Goal: Information Seeking & Learning: Learn about a topic

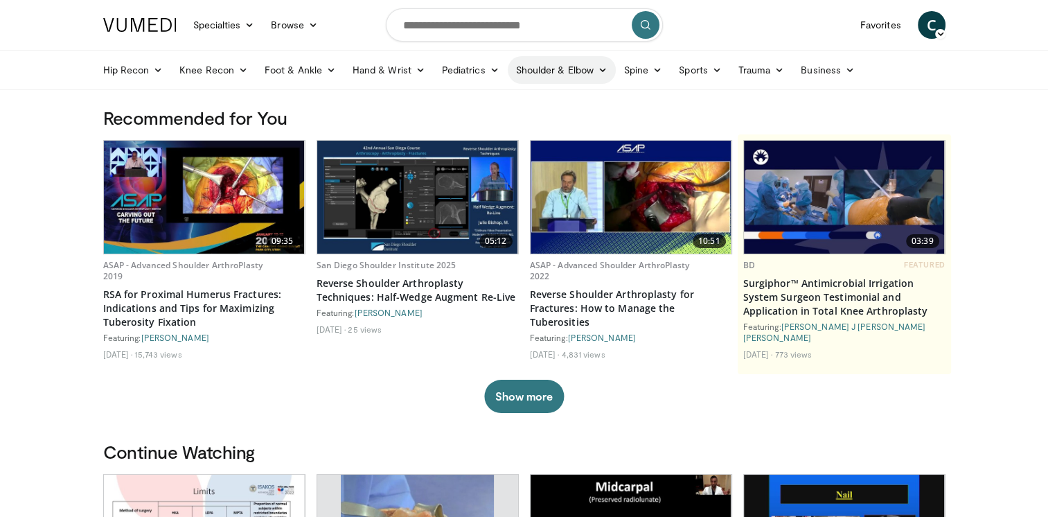
click at [601, 71] on icon at bounding box center [603, 70] width 10 height 10
click at [495, 130] on link "Shoulder" at bounding box center [532, 125] width 165 height 22
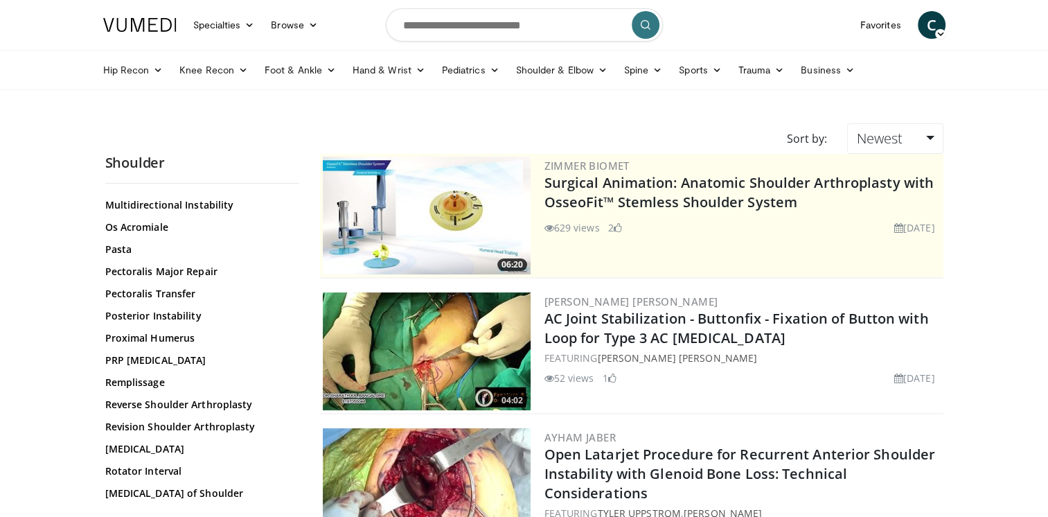
scroll to position [1039, 0]
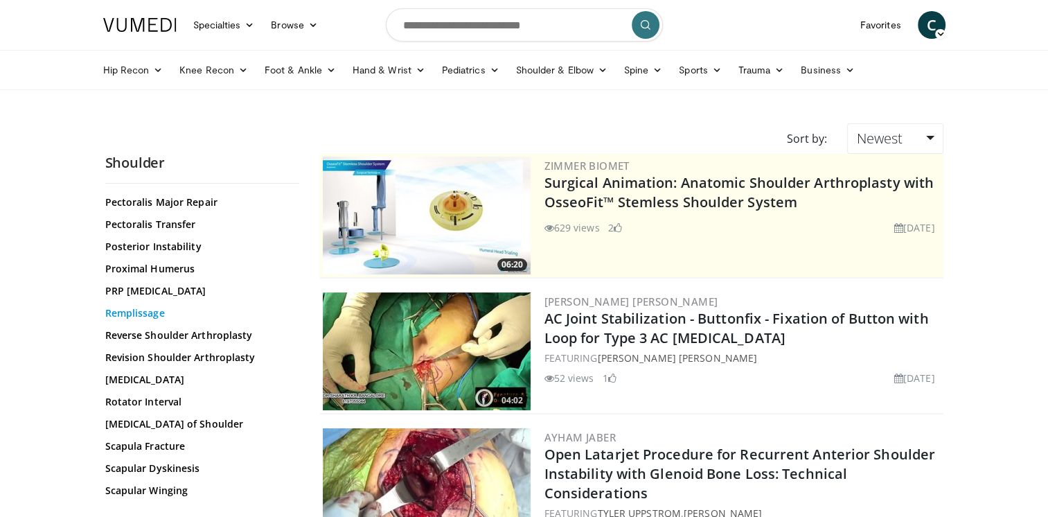
click at [135, 315] on link "Remplissage" at bounding box center [198, 313] width 187 height 14
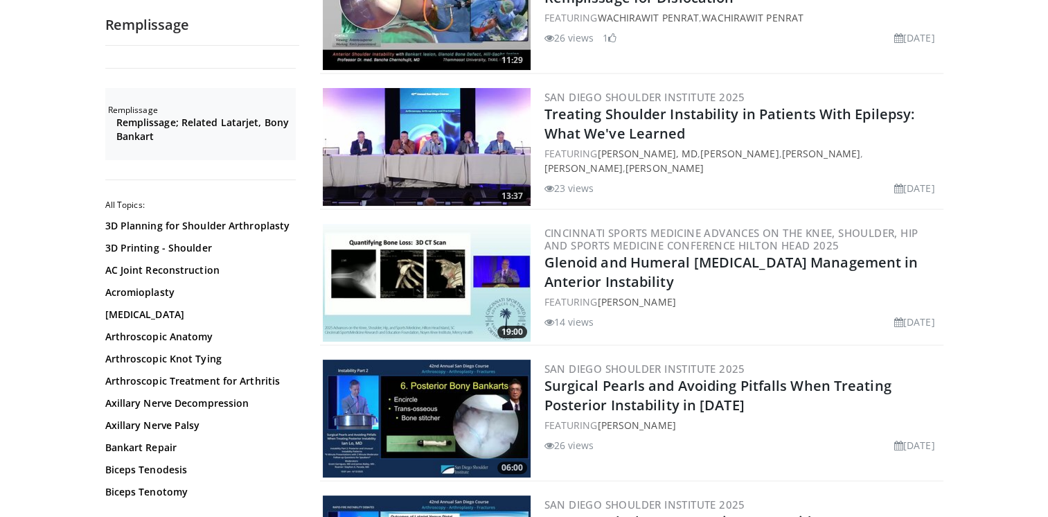
scroll to position [277, 0]
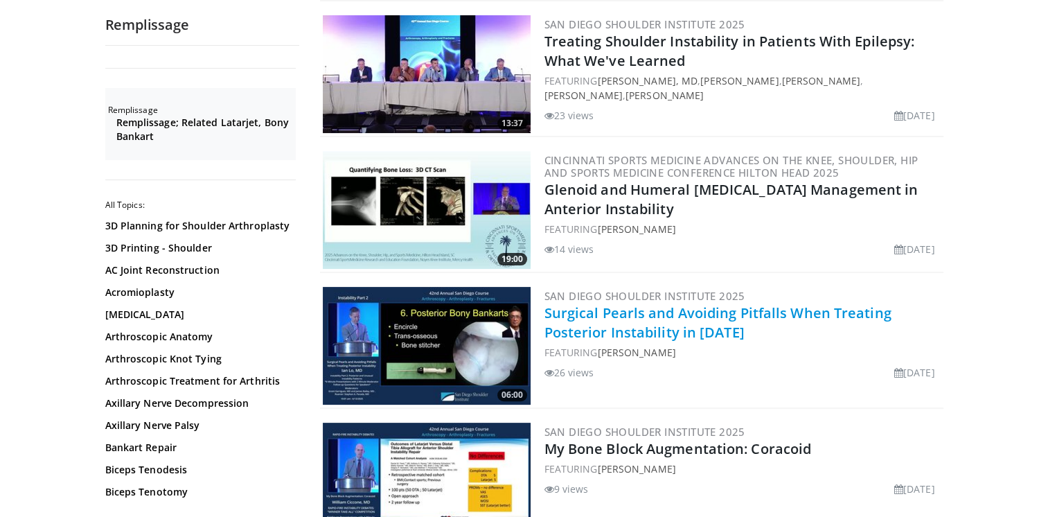
click at [618, 317] on link "Surgical Pearls and Avoiding Pitfalls When Treating Posterior Instability in 20…" at bounding box center [718, 322] width 347 height 38
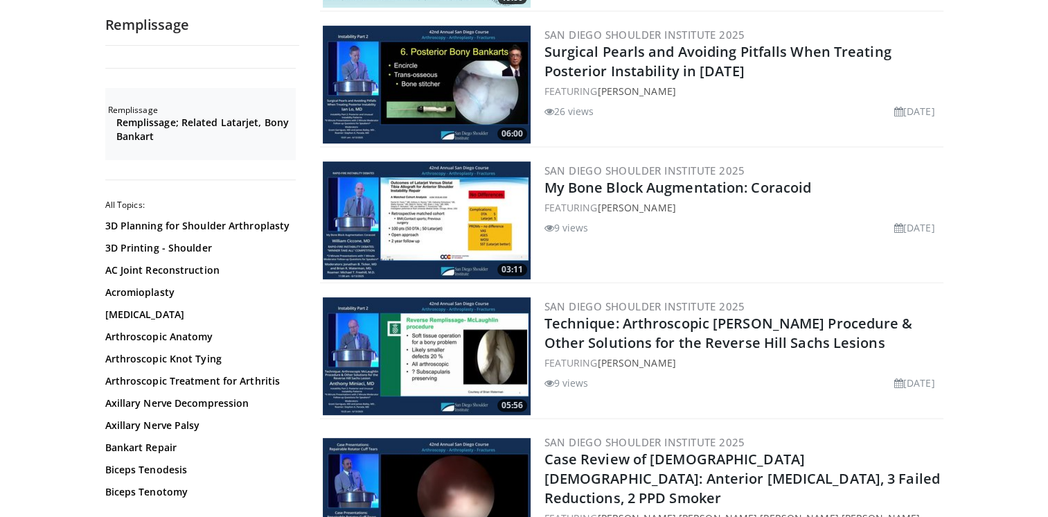
scroll to position [554, 0]
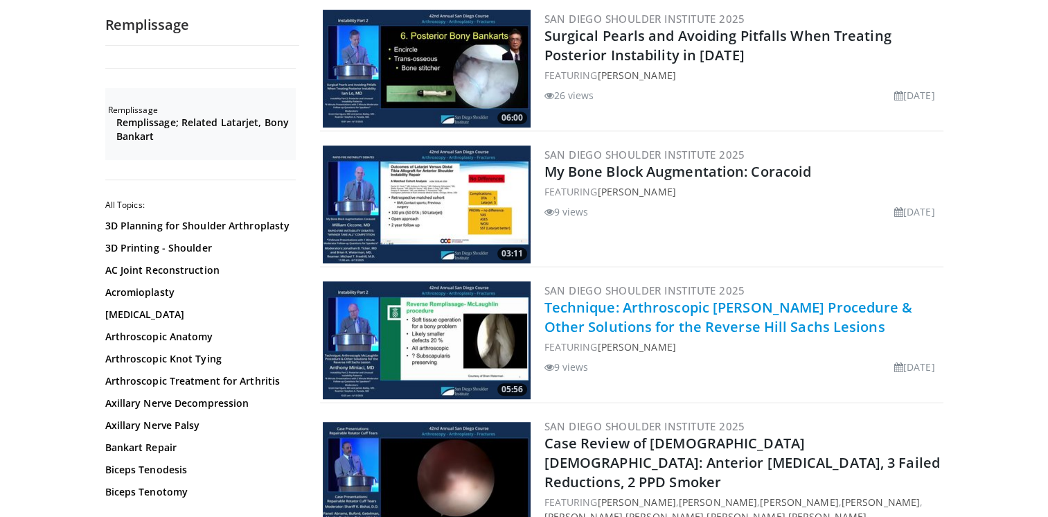
click at [591, 309] on link "Technique: Arthroscopic McLaughlin Procedure & Other Solutions for the Reverse …" at bounding box center [729, 317] width 369 height 38
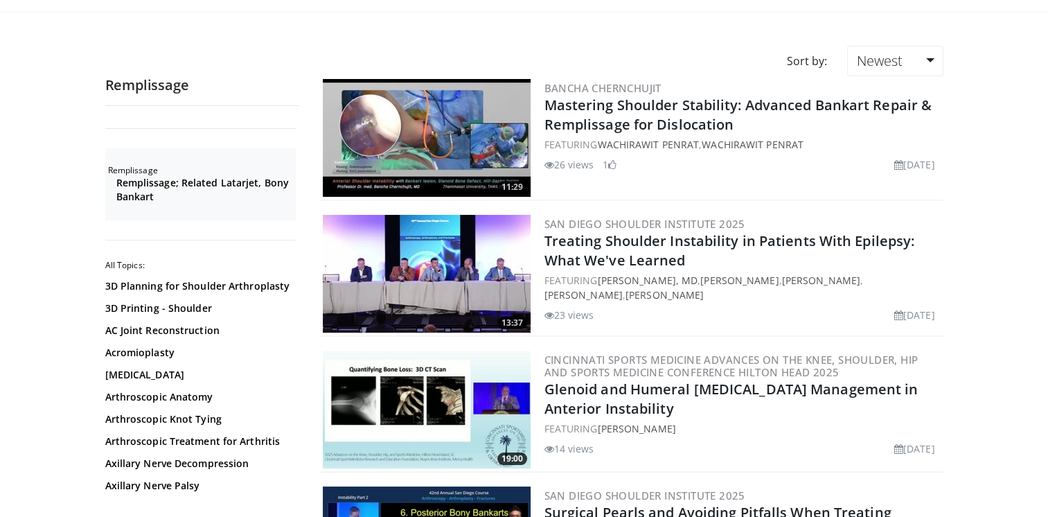
scroll to position [69, 0]
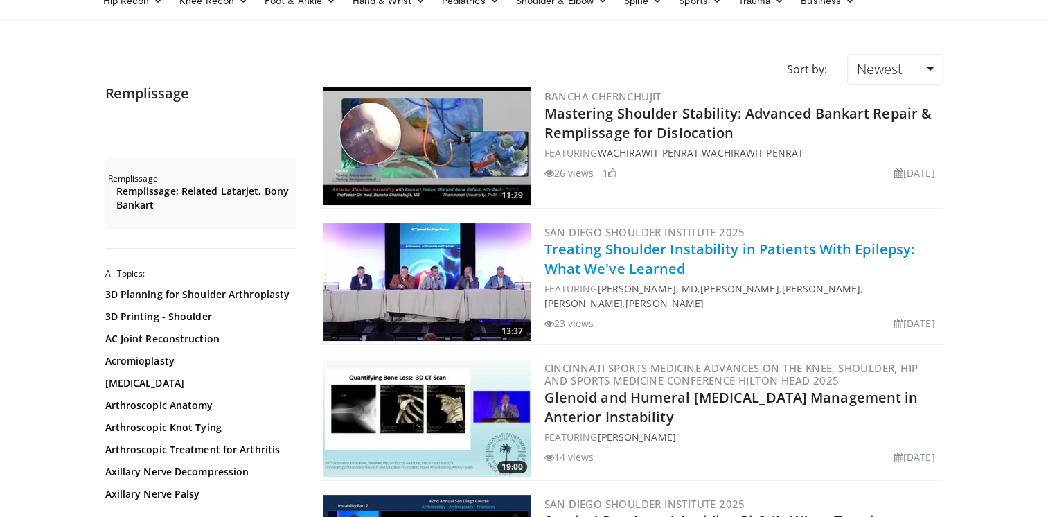
click at [594, 253] on link "Treating Shoulder Instability in Patients With Epilepsy: What We've Learned" at bounding box center [730, 259] width 371 height 38
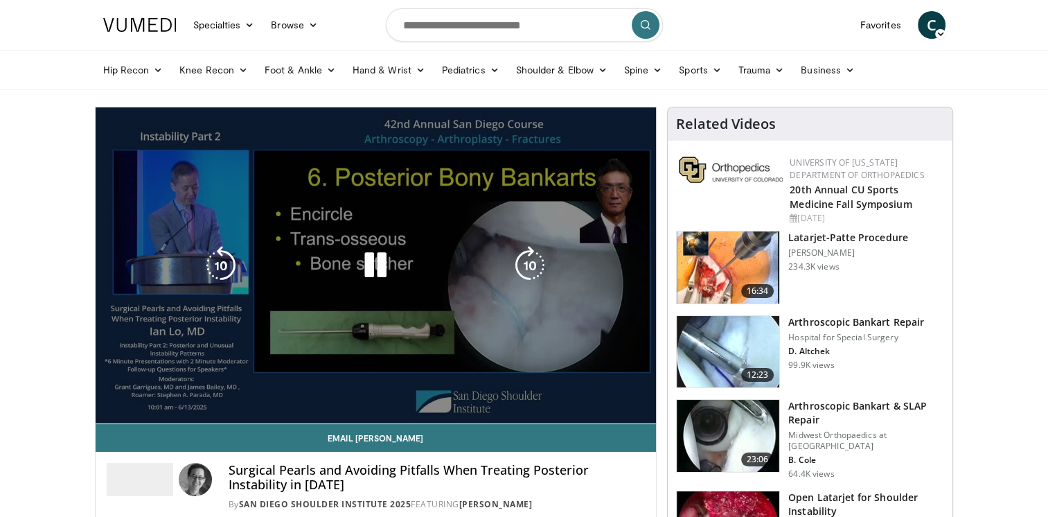
click at [643, 412] on div "10 seconds Tap to unmute" at bounding box center [376, 265] width 561 height 316
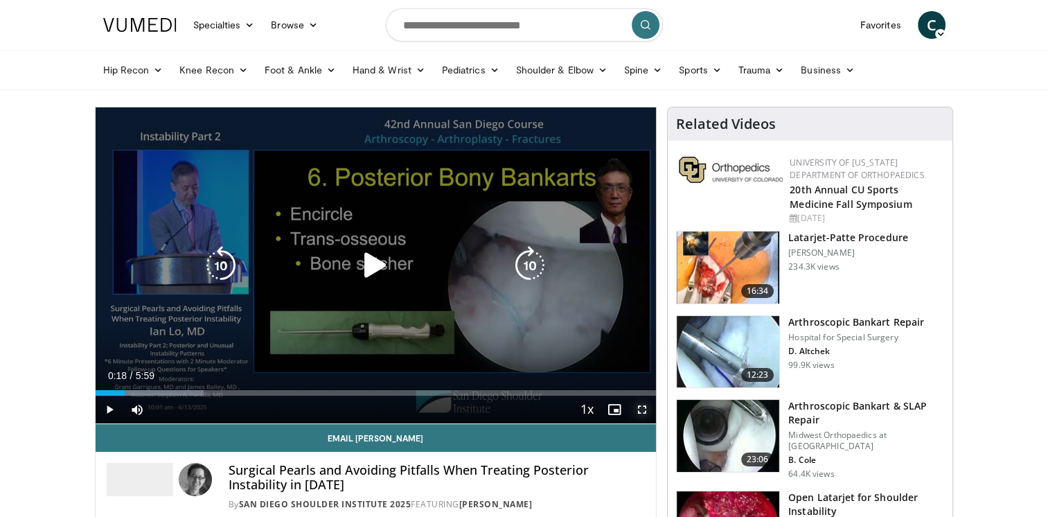
drag, startPoint x: 642, startPoint y: 412, endPoint x: 645, endPoint y: 463, distance: 51.3
click at [642, 412] on span "Video Player" at bounding box center [642, 410] width 28 height 28
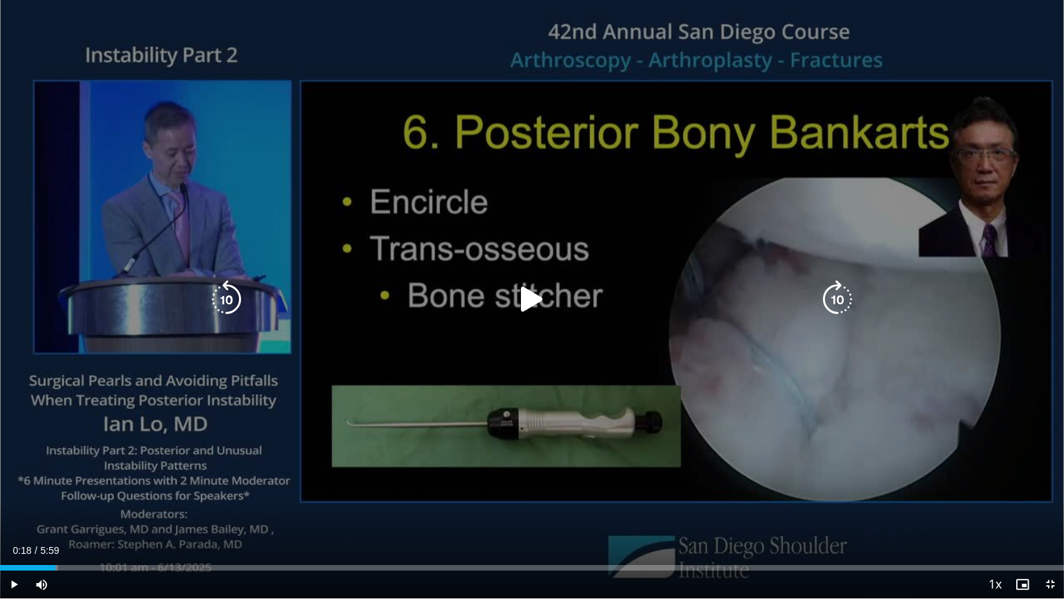
click at [537, 300] on icon "Video Player" at bounding box center [532, 299] width 39 height 39
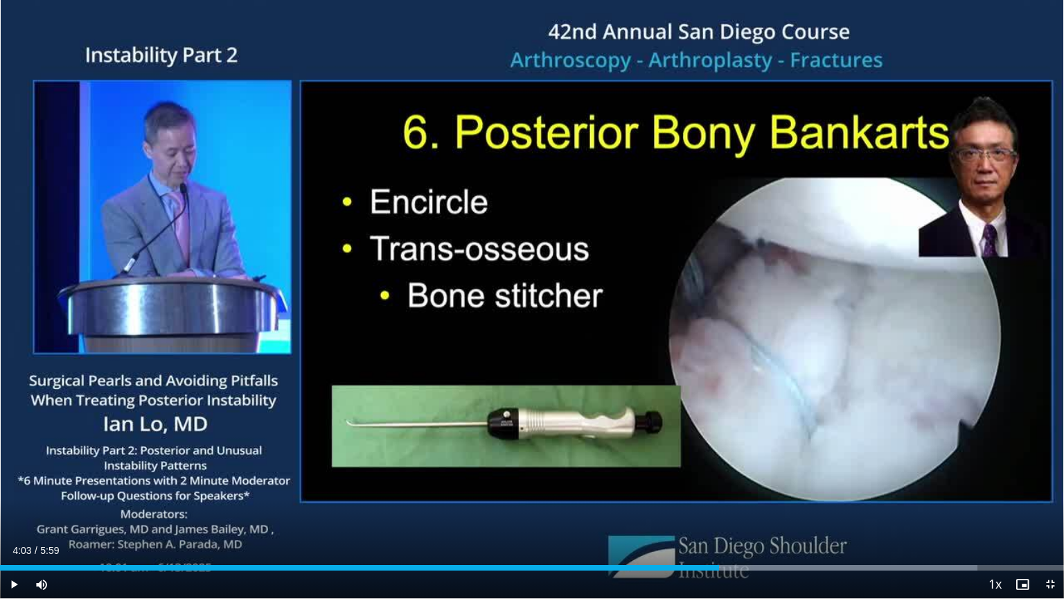
drag, startPoint x: 787, startPoint y: 567, endPoint x: 719, endPoint y: 572, distance: 68.1
click at [719, 516] on div "Current Time 4:03 / Duration 5:59 Play Skip Backward Skip Forward Mute 0% Loade…" at bounding box center [532, 584] width 1064 height 28
click at [11, 516] on span "Video Player" at bounding box center [14, 584] width 28 height 28
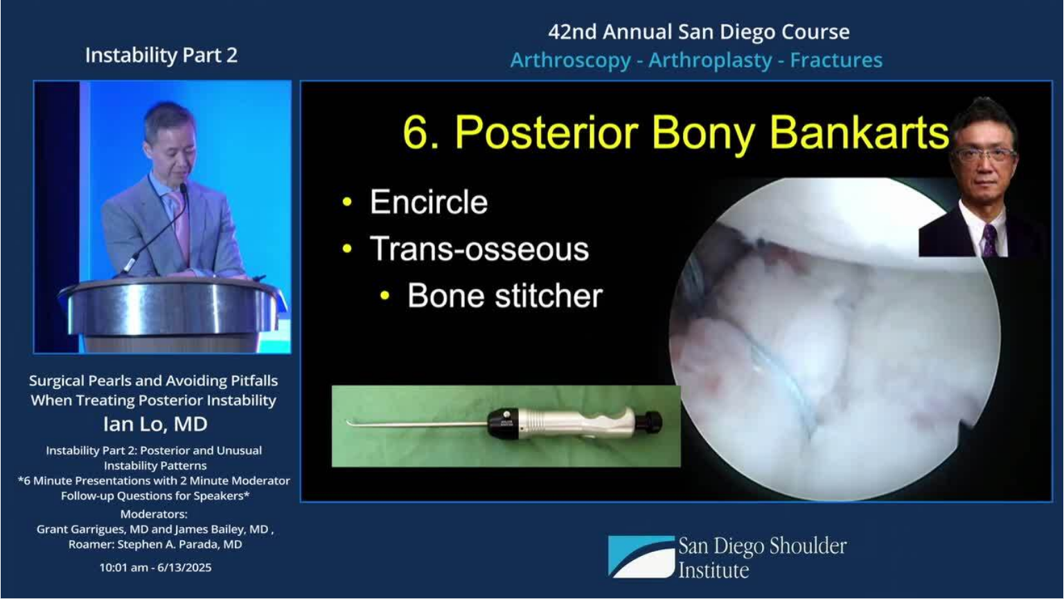
click at [11, 516] on div "10 seconds Tap to unmute" at bounding box center [532, 299] width 1064 height 598
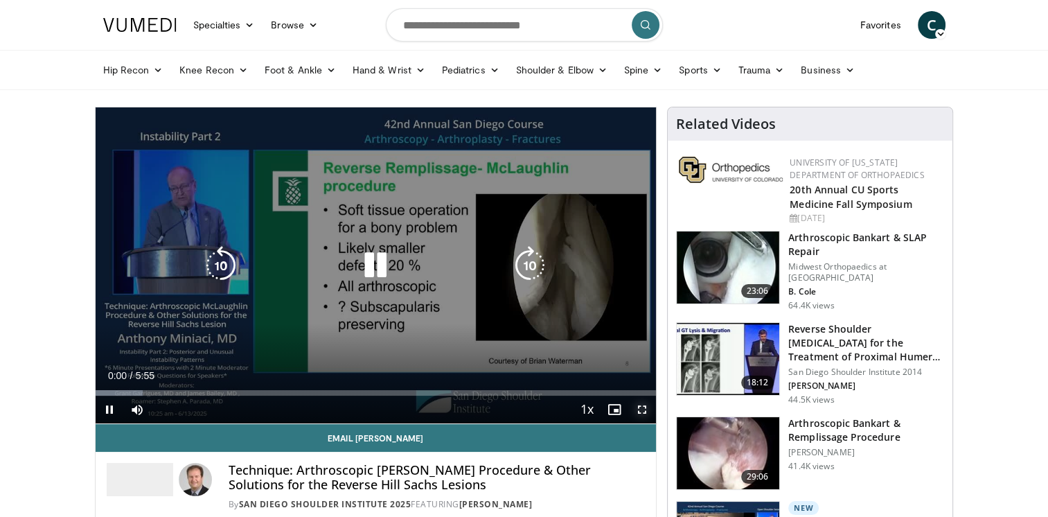
drag, startPoint x: 642, startPoint y: 409, endPoint x: 644, endPoint y: 461, distance: 51.3
click at [642, 409] on span "Video Player" at bounding box center [642, 410] width 28 height 28
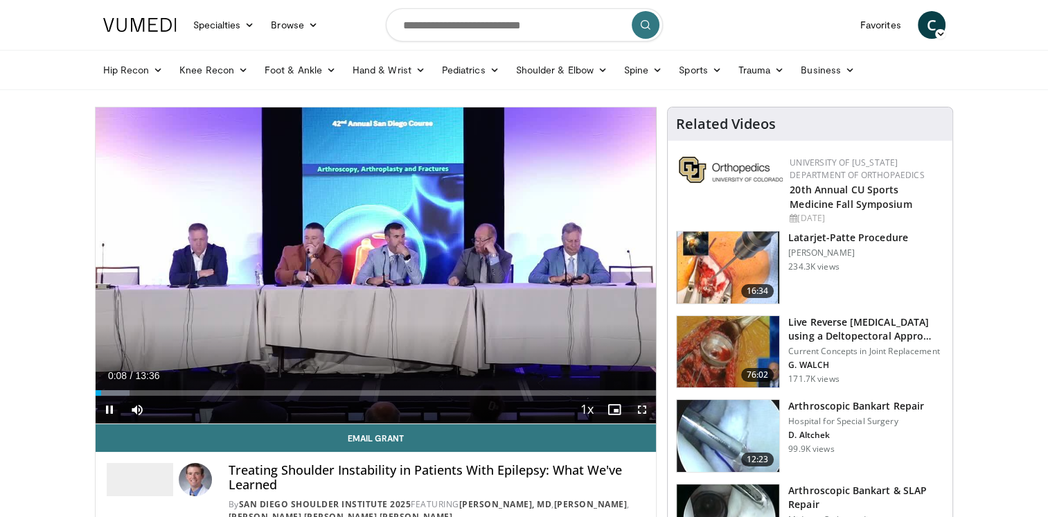
click at [646, 412] on span "Video Player" at bounding box center [642, 410] width 28 height 28
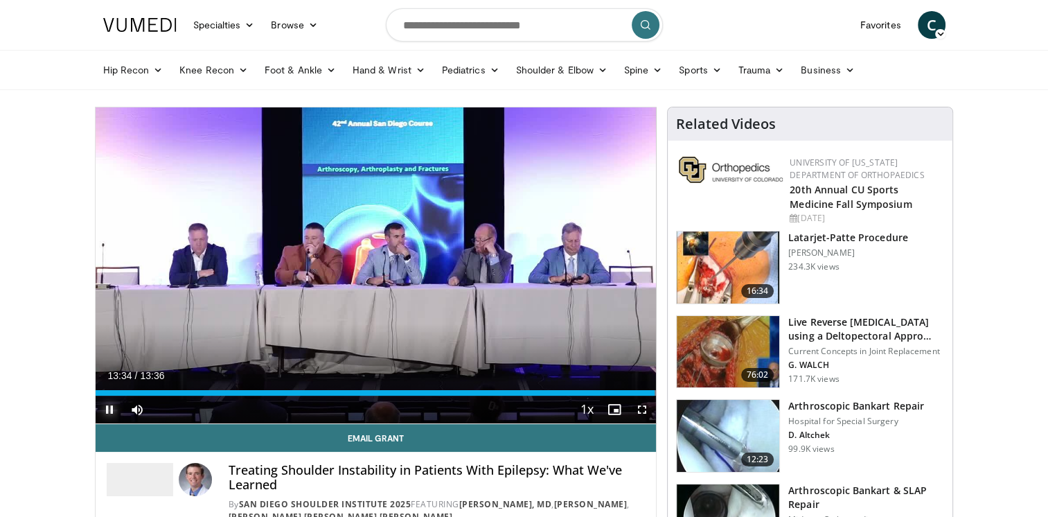
click at [112, 410] on span "Video Player" at bounding box center [110, 410] width 28 height 28
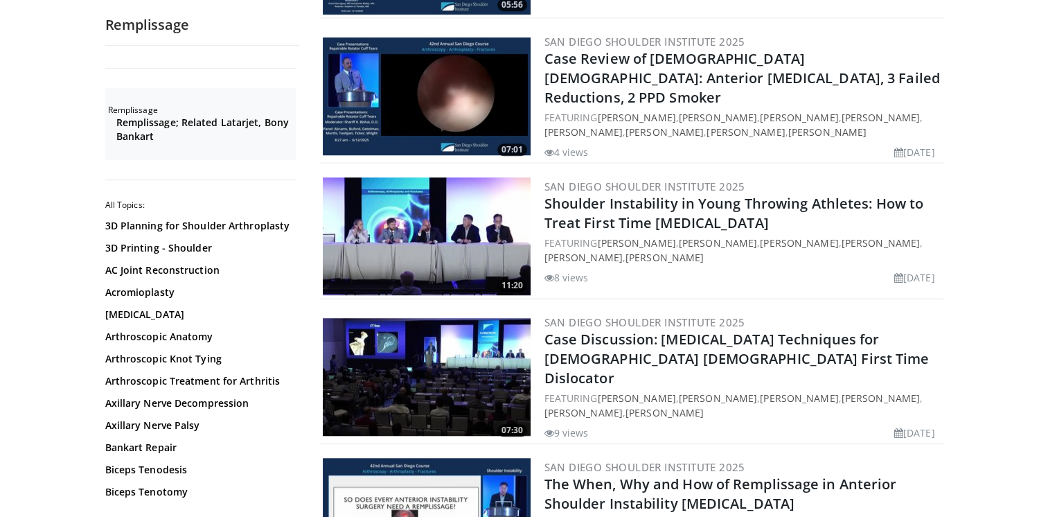
scroll to position [970, 0]
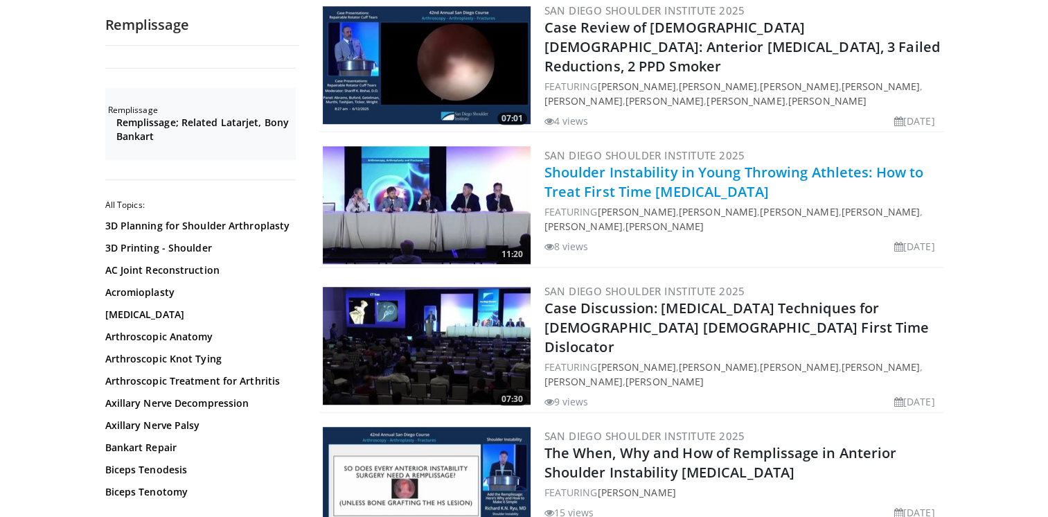
click at [605, 163] on link "Shoulder Instability in Young Throwing Athletes: How to Treat First Time Disloc…" at bounding box center [735, 182] width 380 height 38
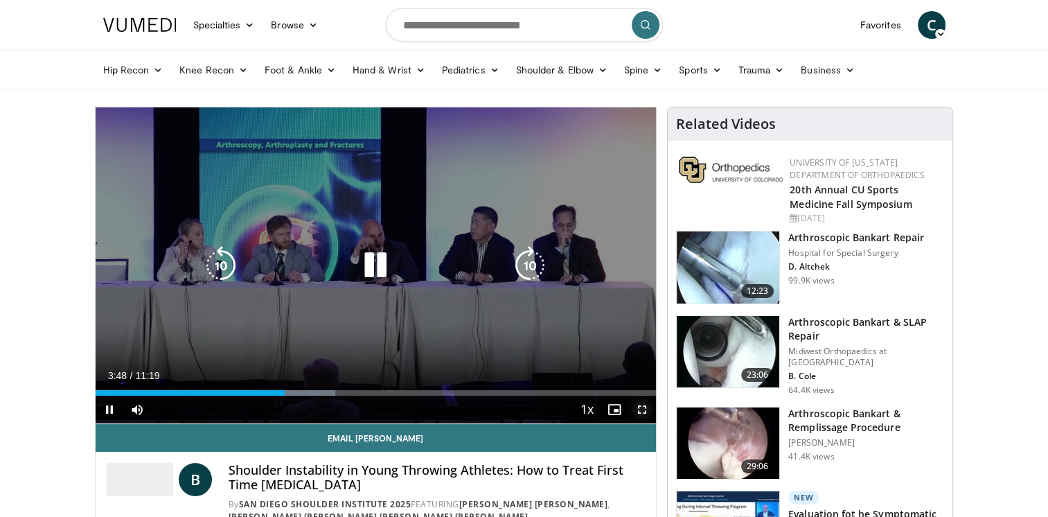
drag, startPoint x: 643, startPoint y: 409, endPoint x: 646, endPoint y: 460, distance: 51.3
click at [643, 409] on span "Video Player" at bounding box center [642, 410] width 28 height 28
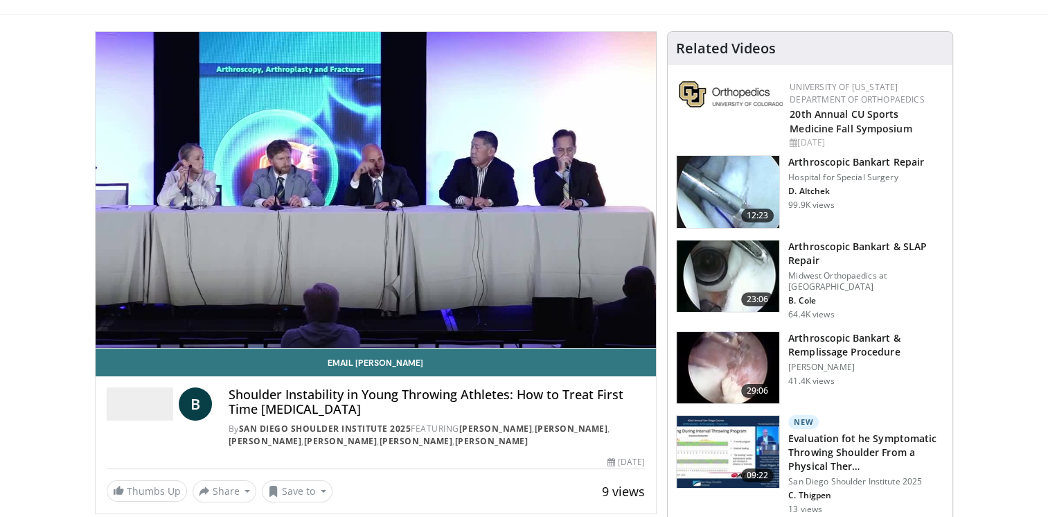
scroll to position [69, 0]
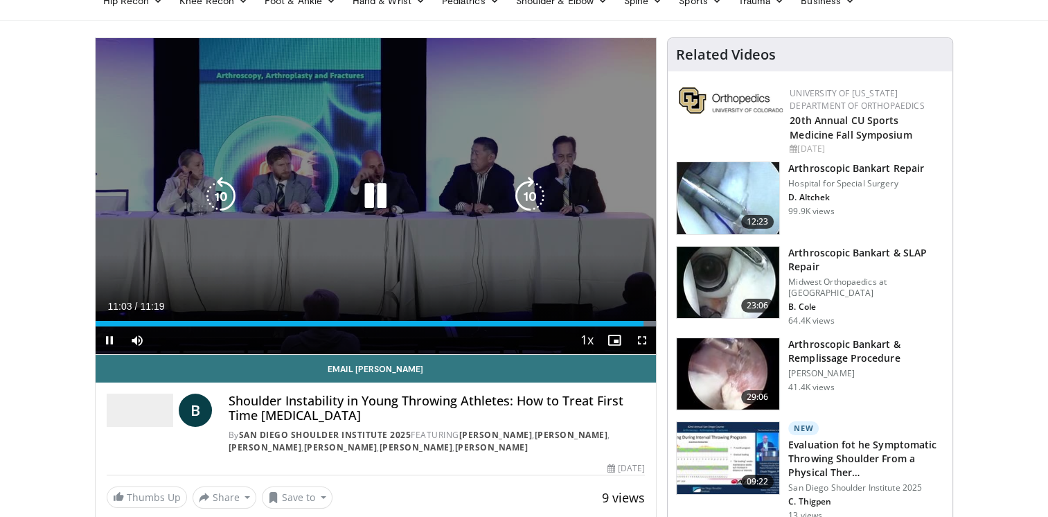
click at [373, 202] on icon "Video Player" at bounding box center [375, 196] width 39 height 39
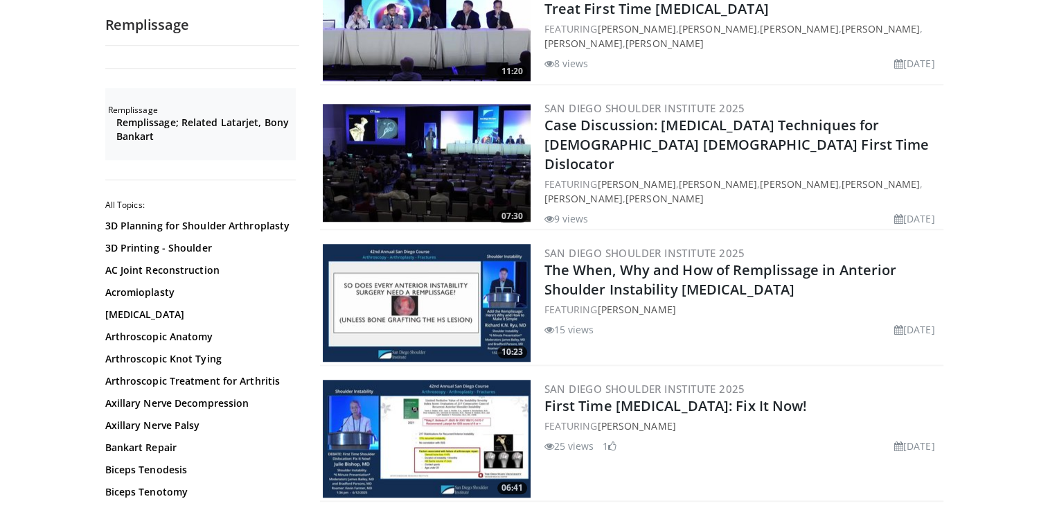
scroll to position [1108, 0]
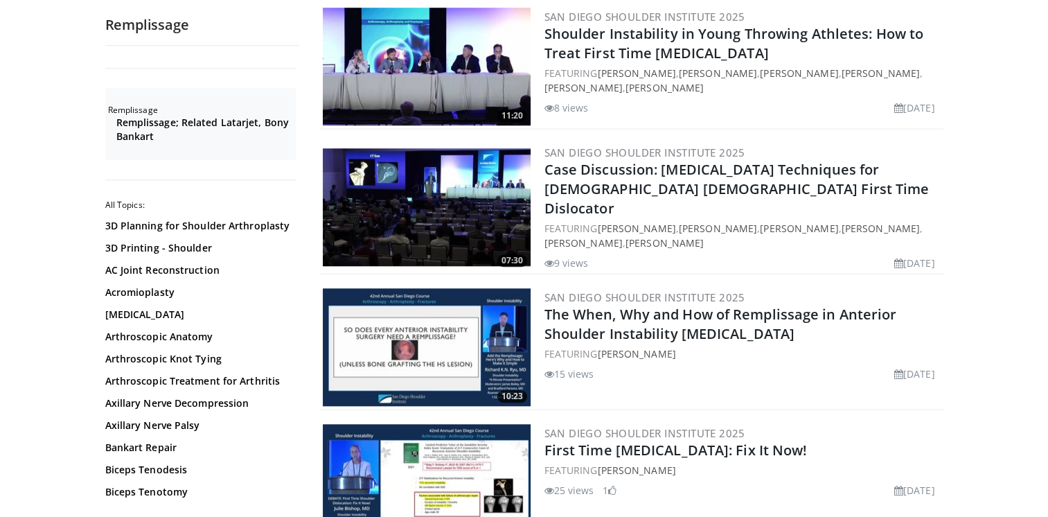
click at [438, 188] on img at bounding box center [427, 207] width 208 height 118
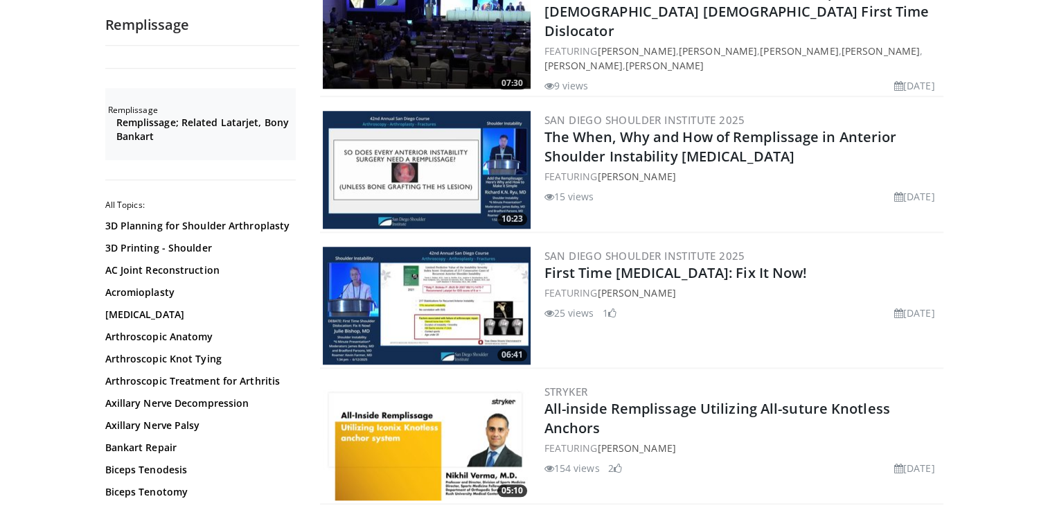
scroll to position [1316, 0]
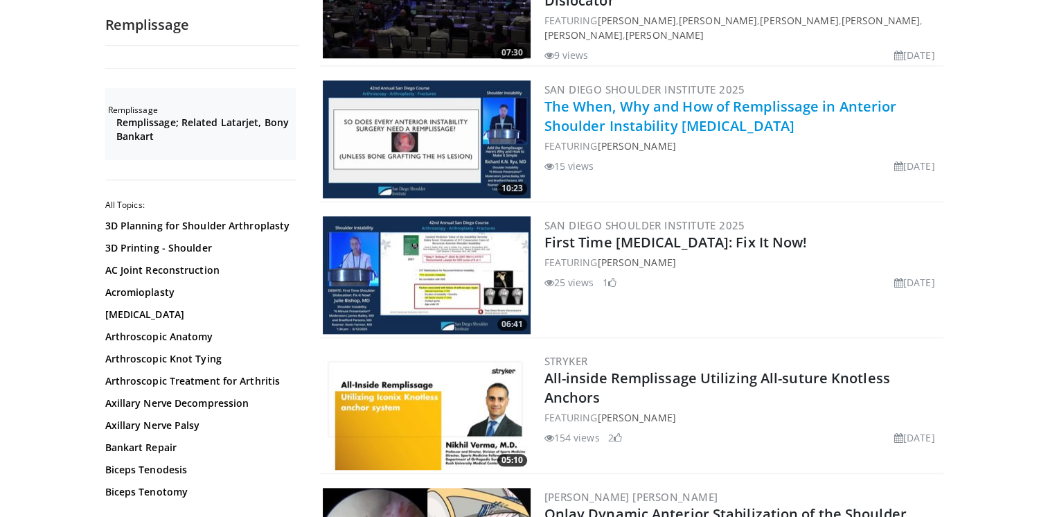
click at [582, 97] on link "The When, Why and How of Remplissage in Anterior Shoulder Instability Shoulder …" at bounding box center [721, 116] width 353 height 38
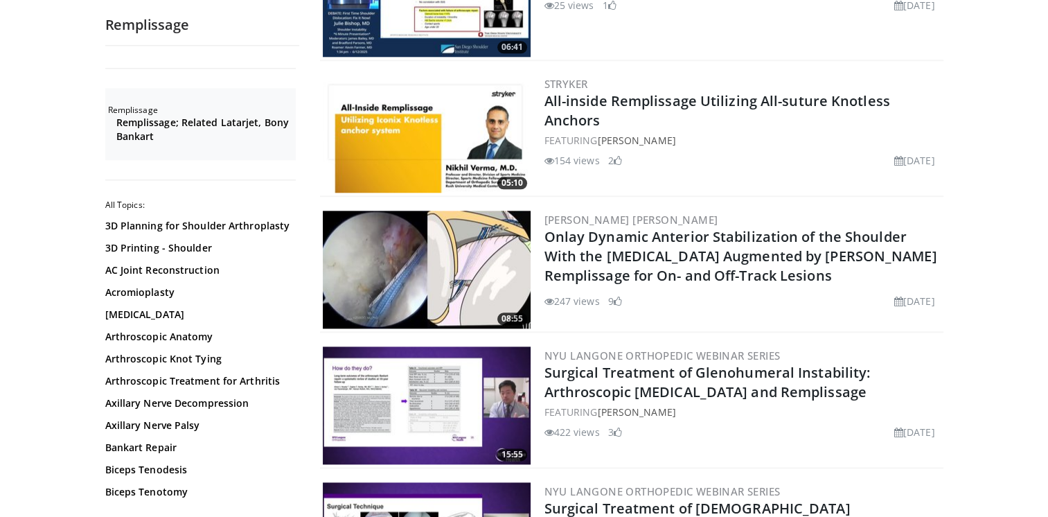
scroll to position [1455, 0]
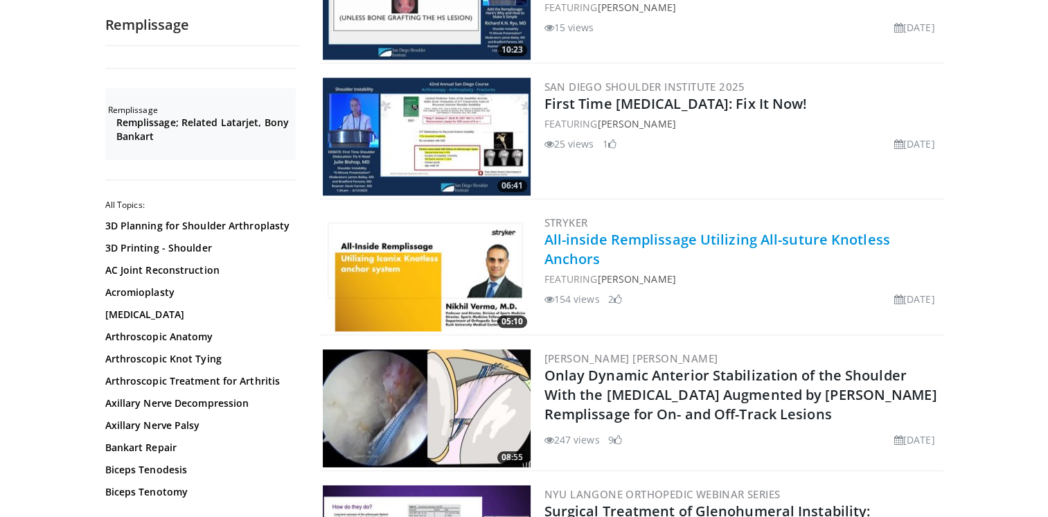
click at [637, 230] on link "All-inside Remplissage Utilizing All-suture Knotless Anchors" at bounding box center [718, 249] width 346 height 38
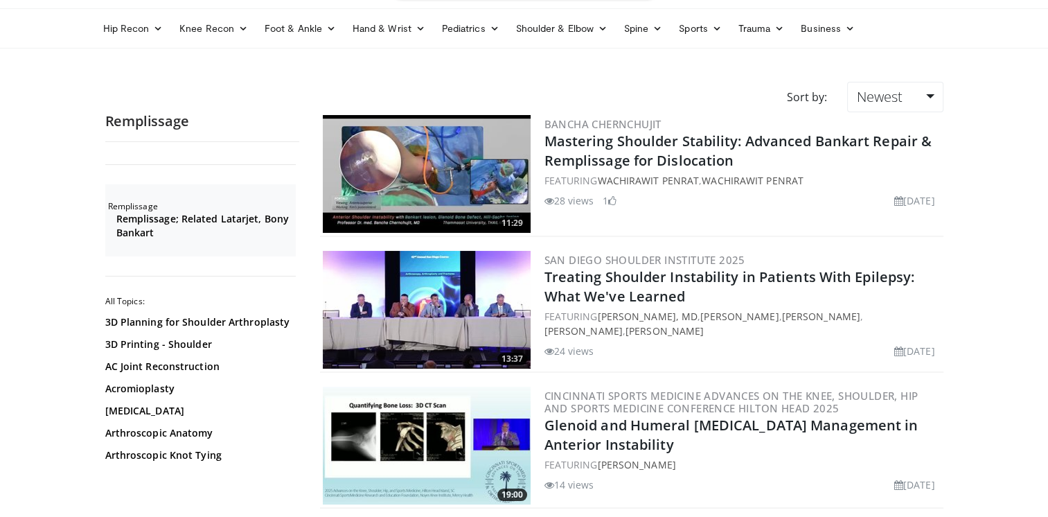
scroll to position [0, 0]
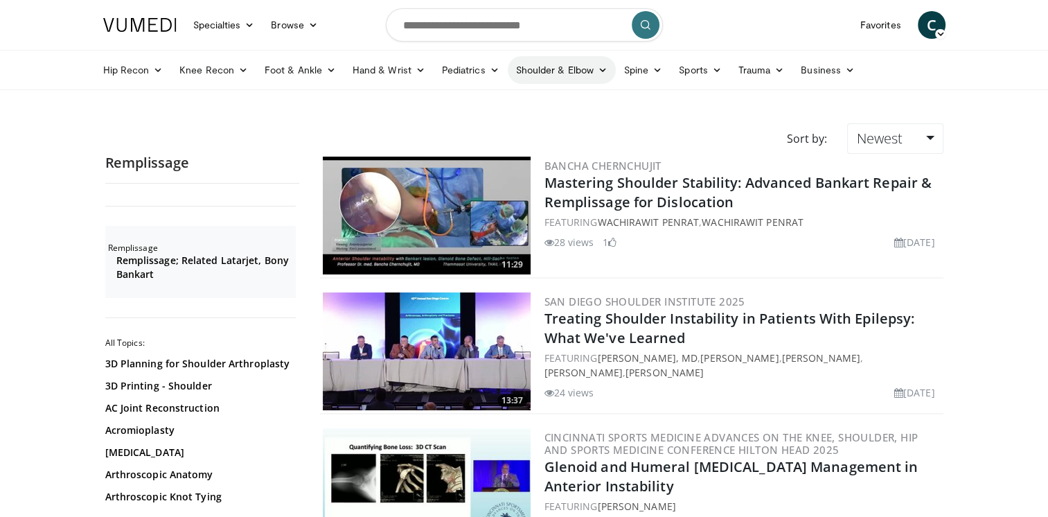
click at [598, 68] on icon at bounding box center [603, 70] width 10 height 10
click at [482, 129] on link "Shoulder" at bounding box center [532, 125] width 165 height 22
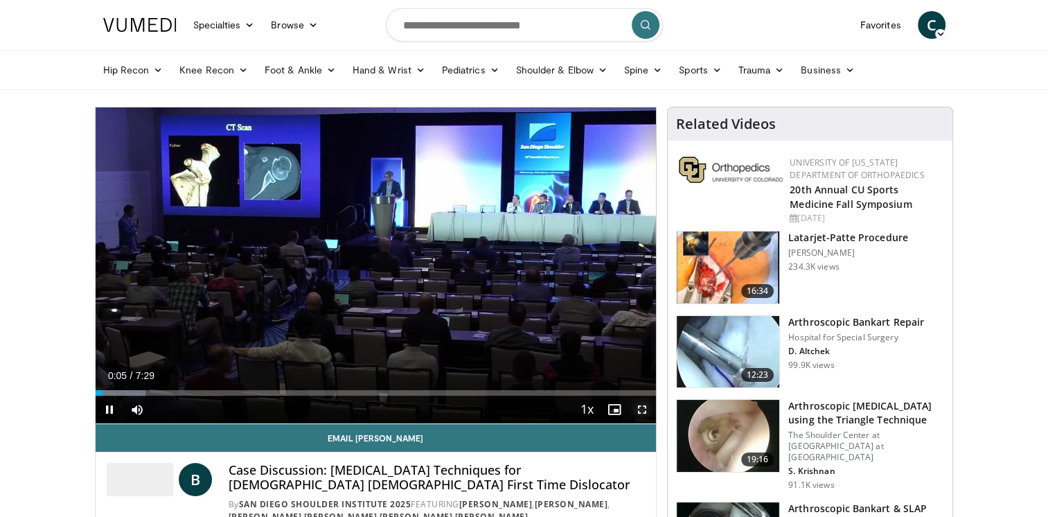
click at [646, 411] on span "Video Player" at bounding box center [642, 410] width 28 height 28
click at [640, 413] on span "Video Player" at bounding box center [642, 410] width 28 height 28
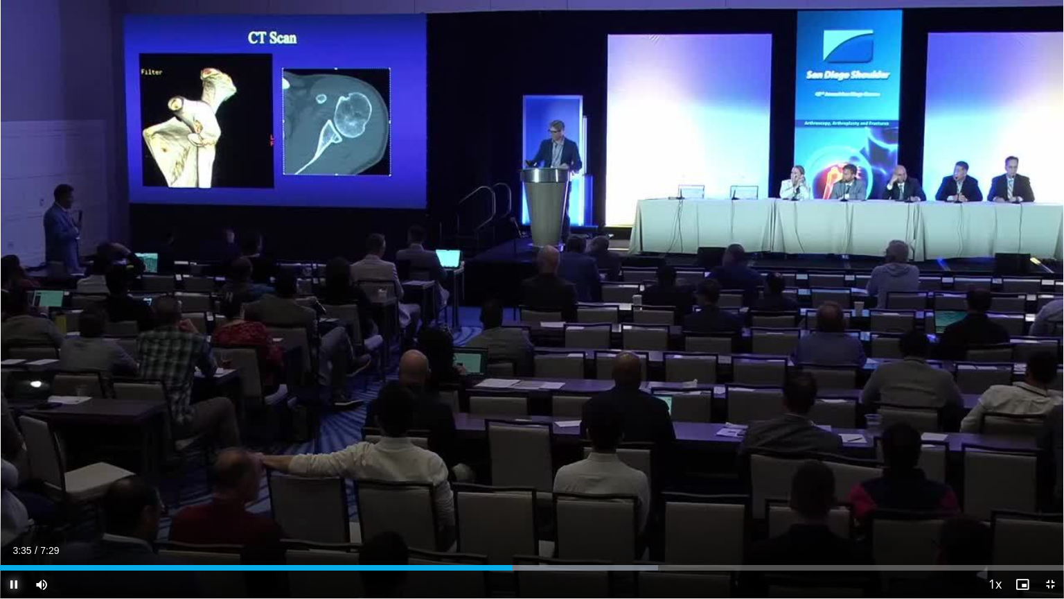
click at [17, 516] on span "Video Player" at bounding box center [14, 584] width 28 height 28
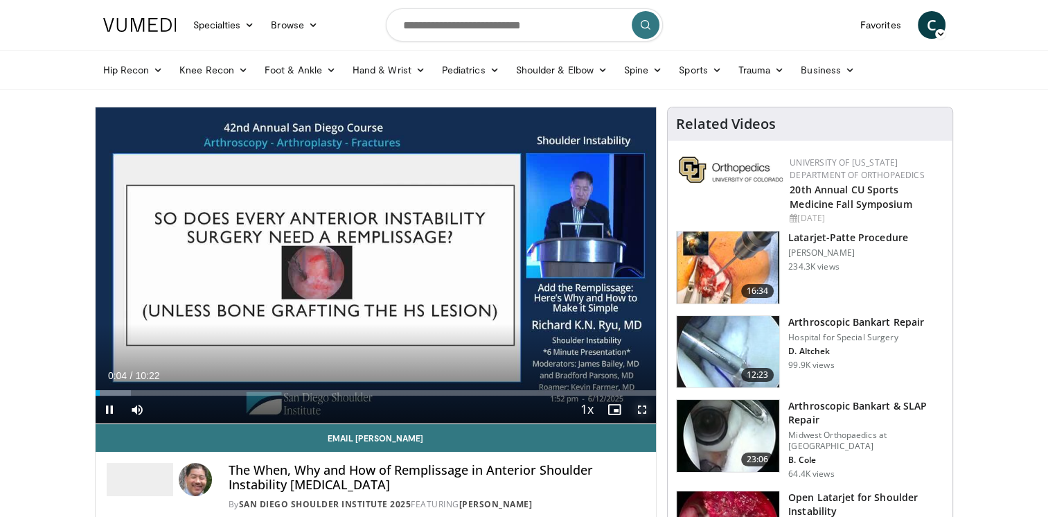
click at [643, 409] on span "Video Player" at bounding box center [642, 410] width 28 height 28
click at [108, 412] on span "Video Player" at bounding box center [110, 410] width 28 height 28
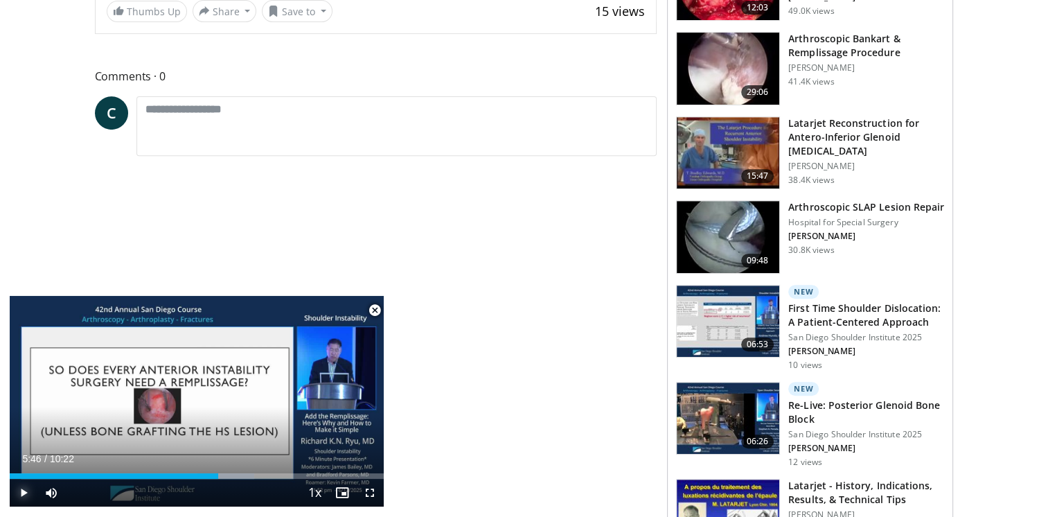
scroll to position [554, 0]
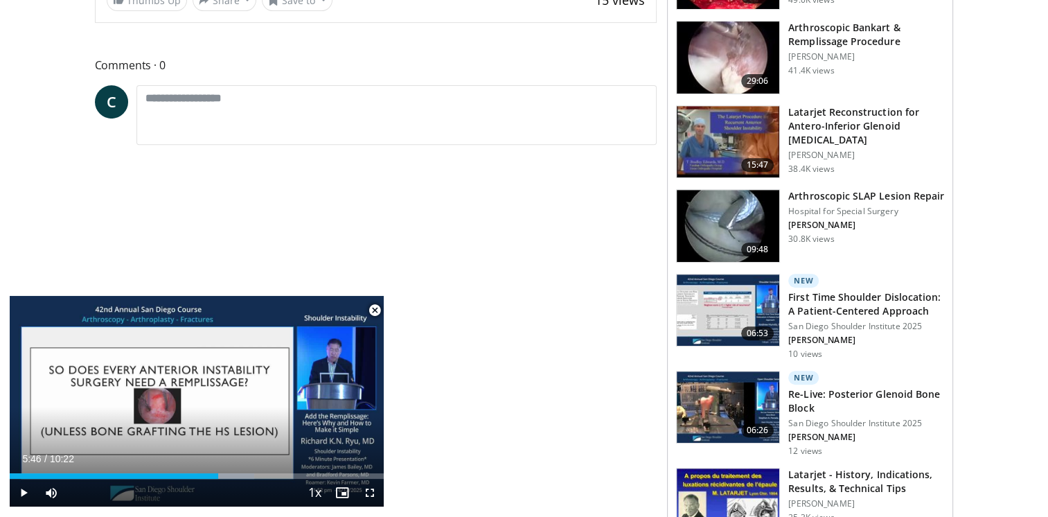
click at [377, 310] on span "Video Player" at bounding box center [375, 311] width 28 height 28
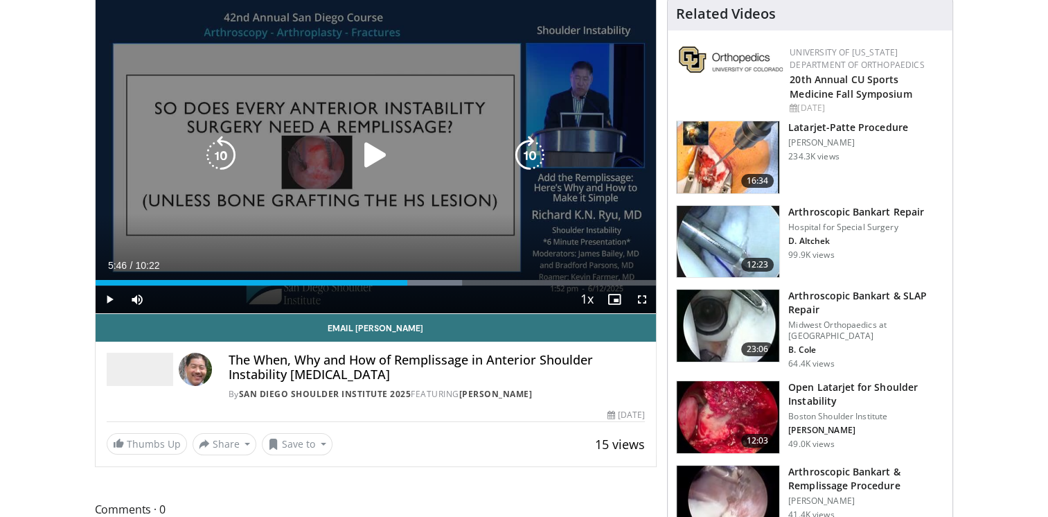
scroll to position [0, 0]
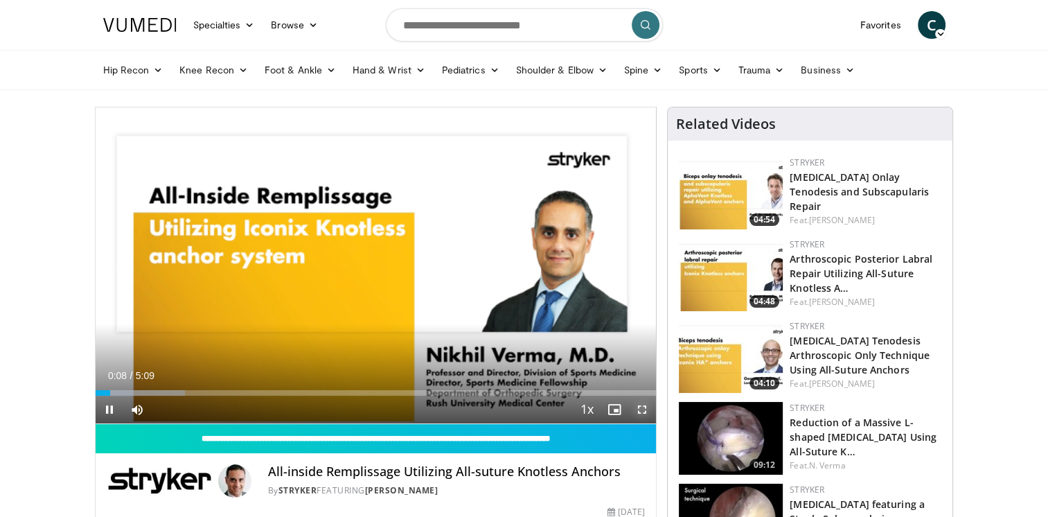
click at [643, 409] on span "Video Player" at bounding box center [642, 410] width 28 height 28
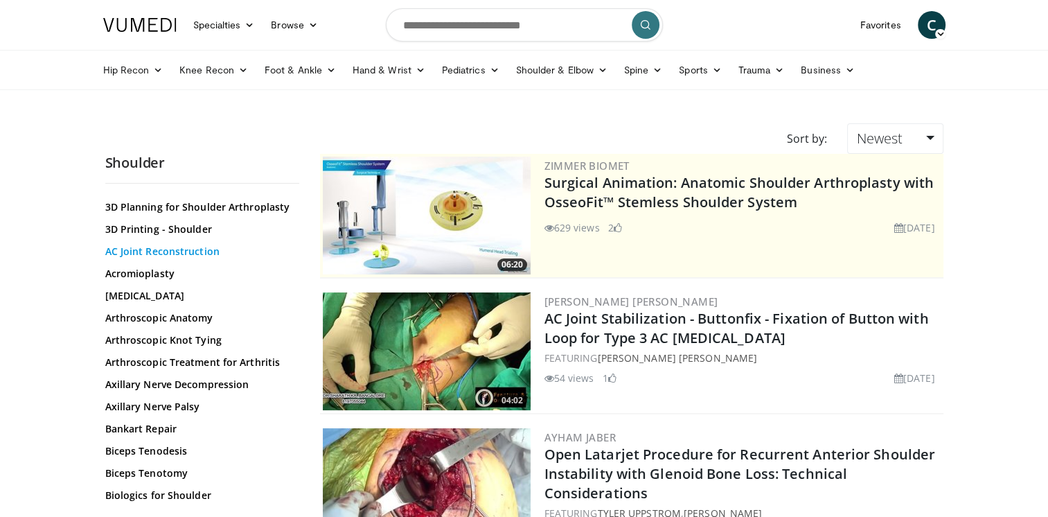
scroll to position [69, 0]
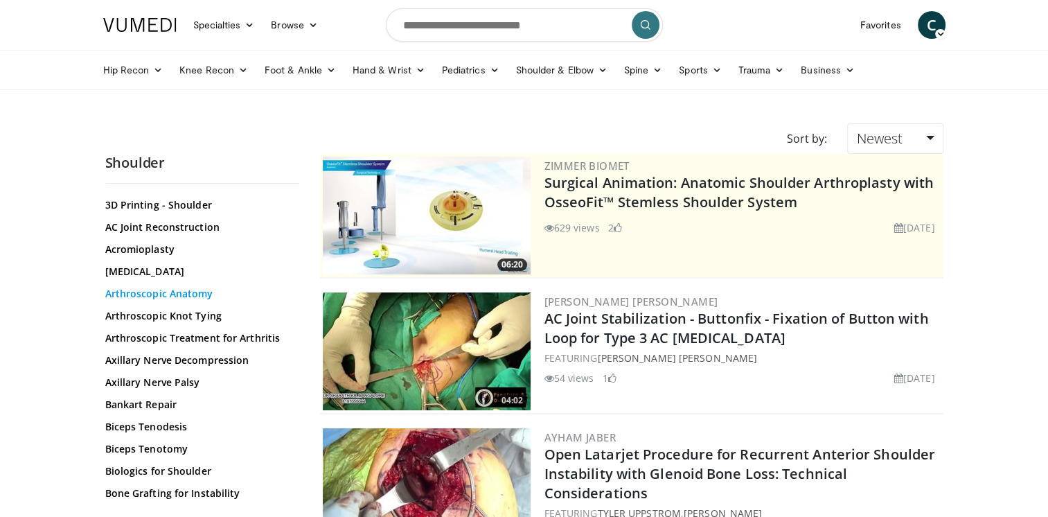
click at [157, 292] on link "Arthroscopic Anatomy" at bounding box center [198, 294] width 187 height 14
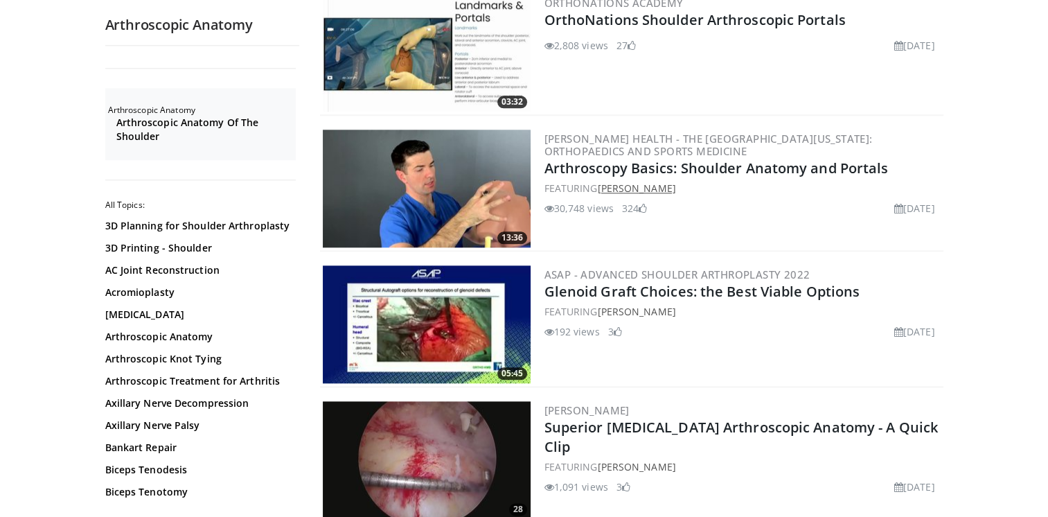
scroll to position [1593, 0]
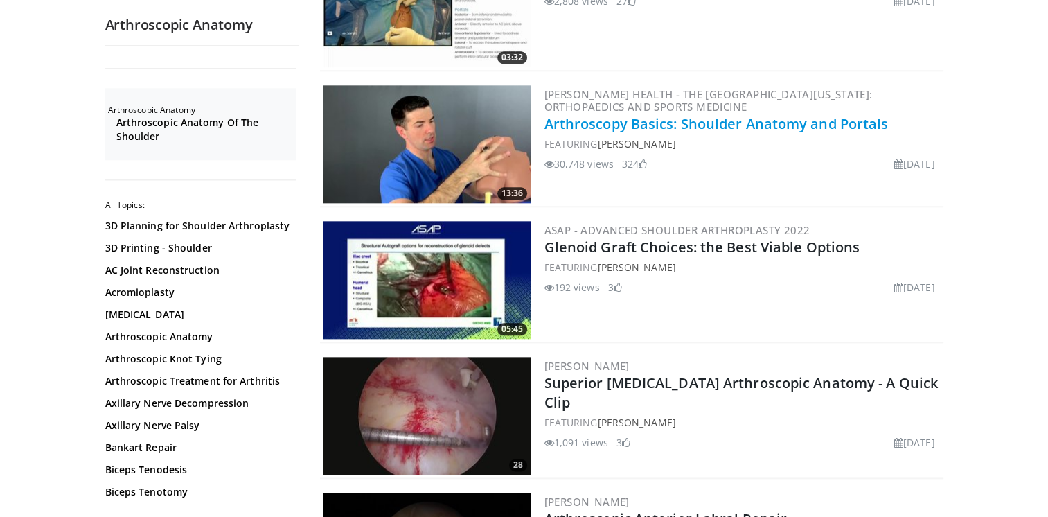
click at [645, 114] on link "Arthroscopy Basics: Shoulder Anatomy and Portals" at bounding box center [717, 123] width 344 height 19
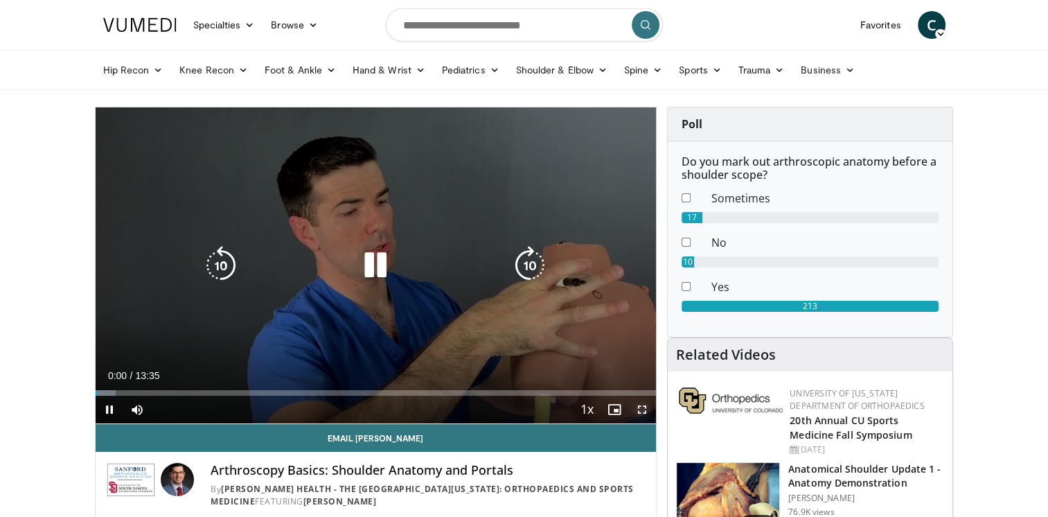
drag, startPoint x: 644, startPoint y: 412, endPoint x: 647, endPoint y: 463, distance: 51.3
click at [644, 412] on span "Video Player" at bounding box center [642, 410] width 28 height 28
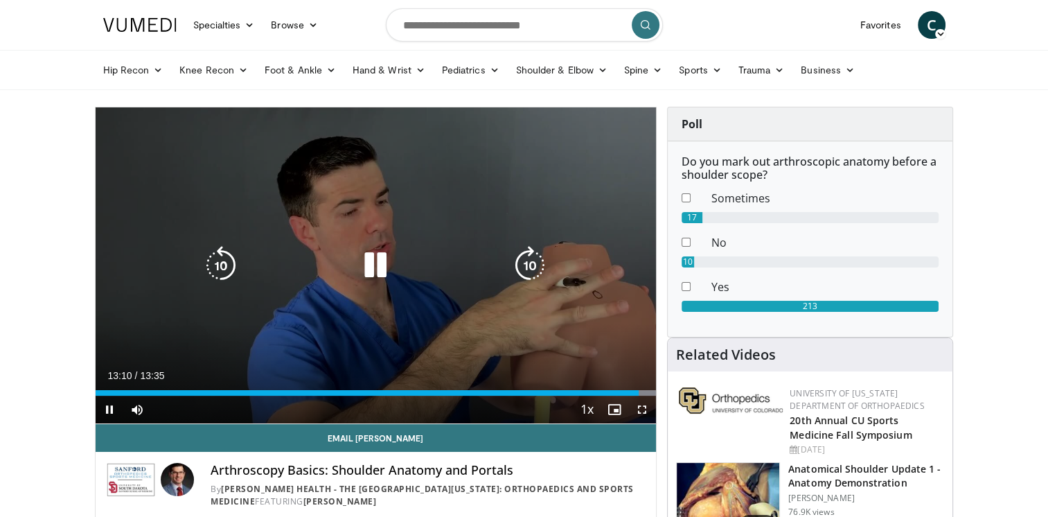
click at [159, 157] on div "10 seconds Tap to unmute" at bounding box center [376, 265] width 561 height 316
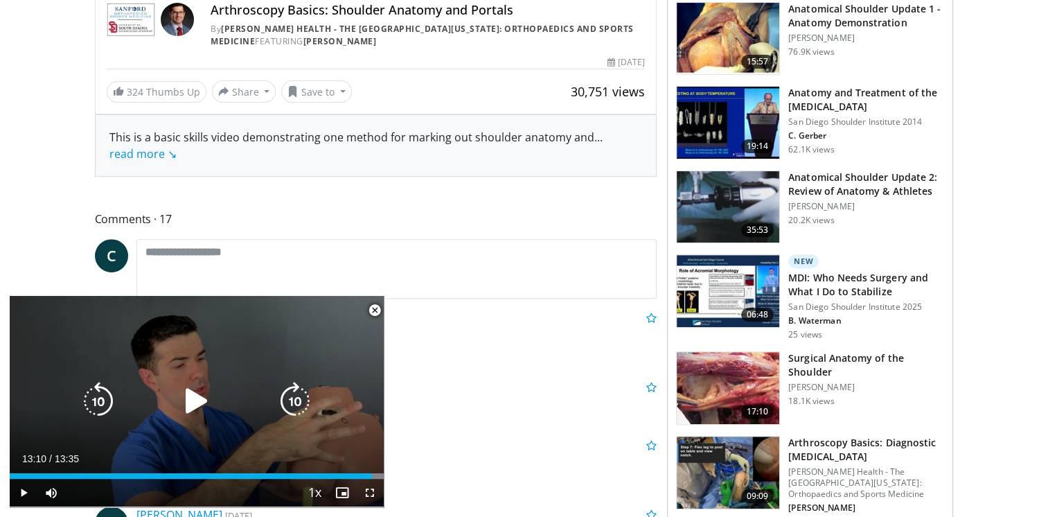
scroll to position [485, 0]
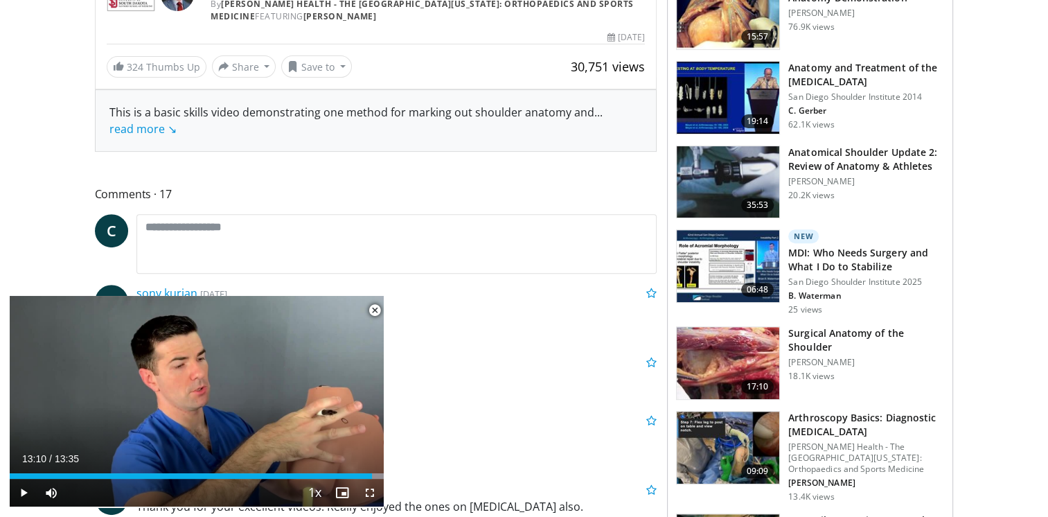
click at [373, 309] on span "Video Player" at bounding box center [375, 311] width 28 height 28
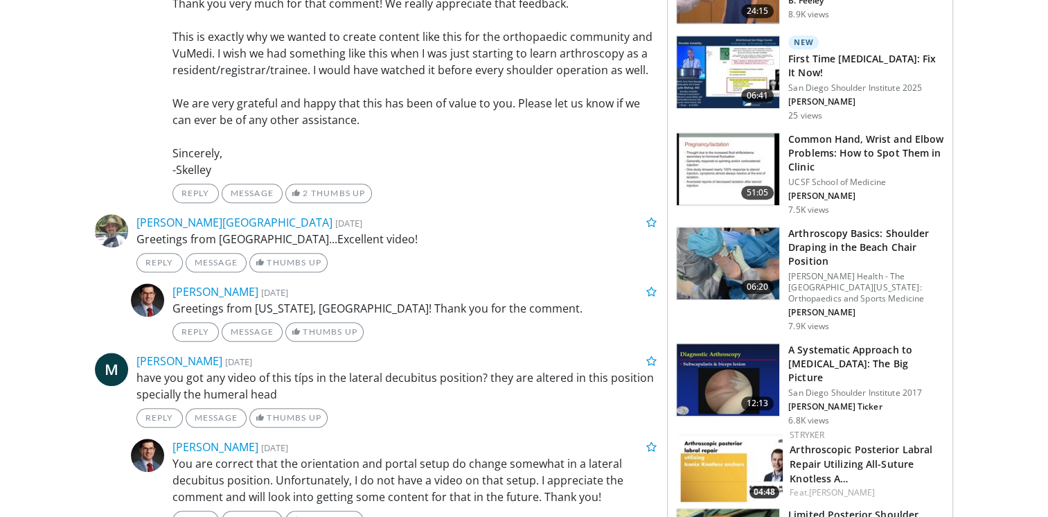
scroll to position [1415, 0]
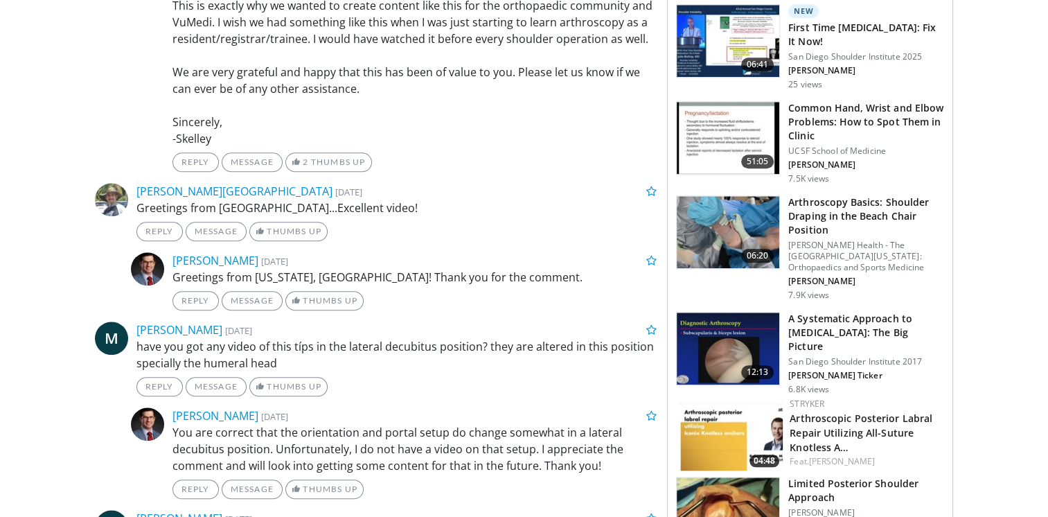
click at [800, 333] on h3 "A Systematic Approach to [MEDICAL_DATA]: The Big Picture" at bounding box center [866, 333] width 156 height 42
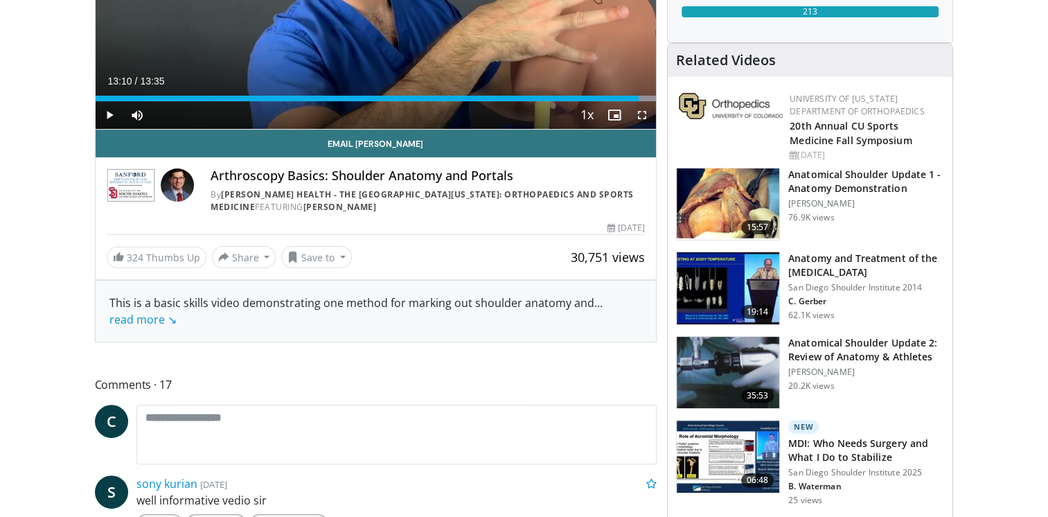
scroll to position [0, 0]
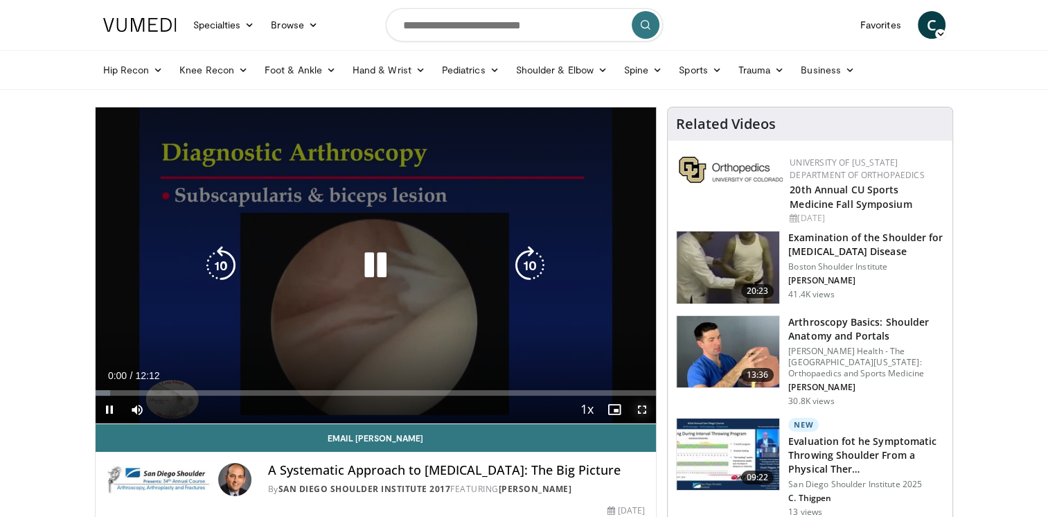
drag, startPoint x: 640, startPoint y: 409, endPoint x: 643, endPoint y: 461, distance: 51.3
click at [640, 409] on span "Video Player" at bounding box center [642, 410] width 28 height 28
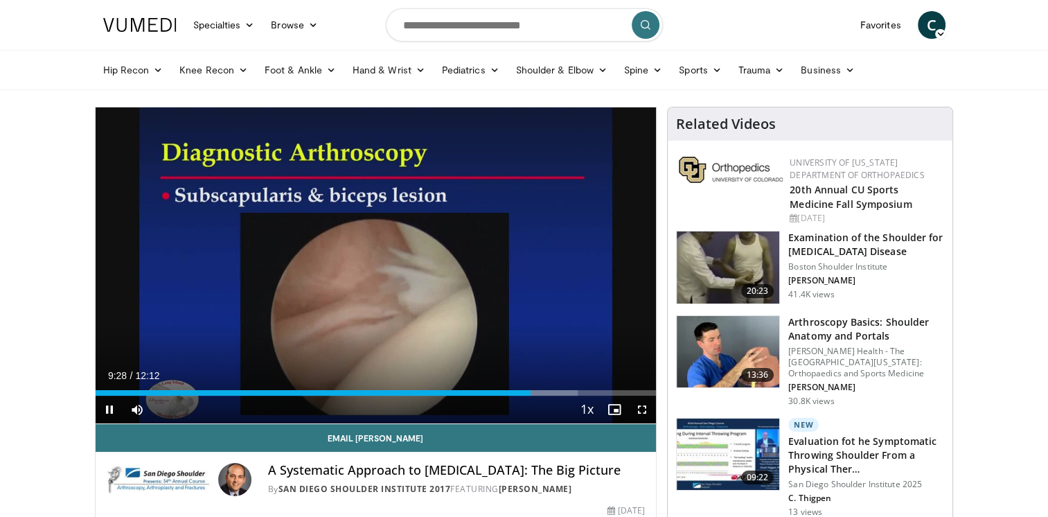
click at [108, 412] on video-js "**********" at bounding box center [376, 265] width 561 height 317
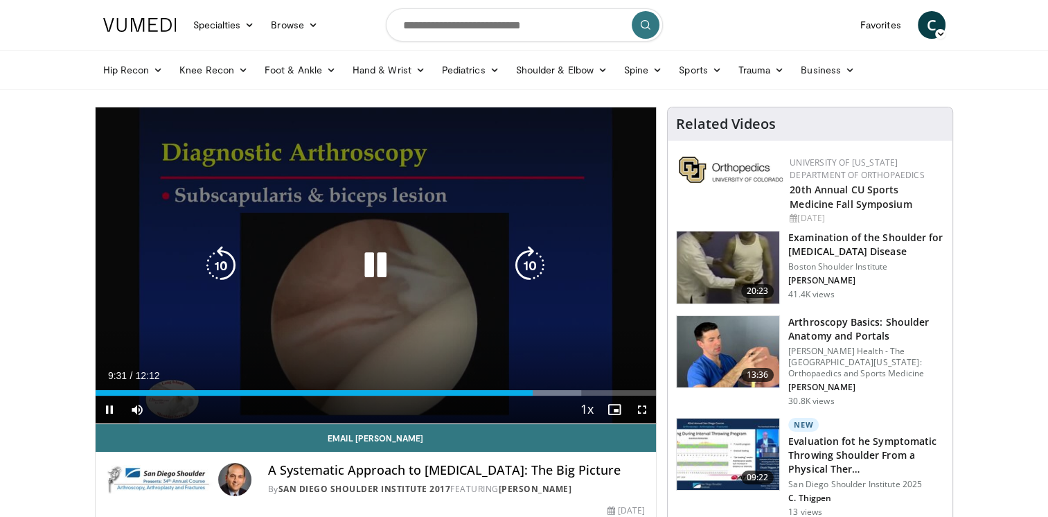
click at [383, 269] on icon "Video Player" at bounding box center [375, 265] width 39 height 39
